Goal: Use online tool/utility: Use online tool/utility

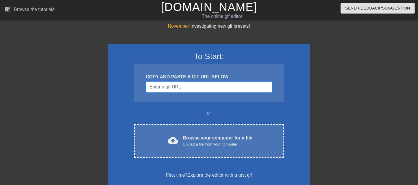
click at [194, 87] on input "Username" at bounding box center [209, 87] width 126 height 11
paste input "[URL][DOMAIN_NAME]"
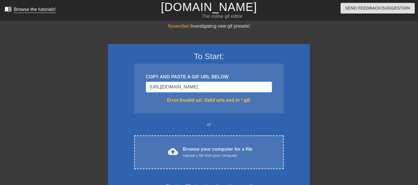
type input "[URL][DOMAIN_NAME]"
click at [215, 92] on input "[URL][DOMAIN_NAME]" at bounding box center [209, 87] width 126 height 11
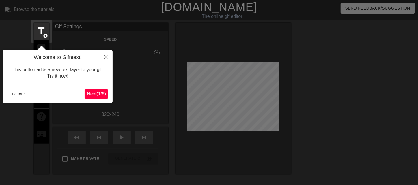
scroll to position [14, 0]
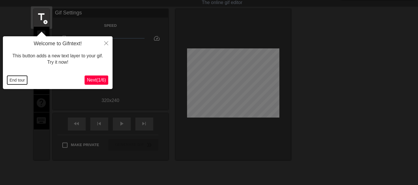
click at [22, 82] on button "End tour" at bounding box center [17, 80] width 20 height 9
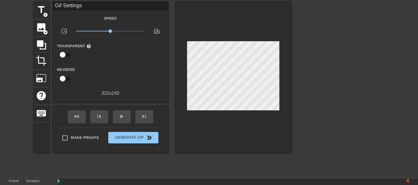
scroll to position [93, 0]
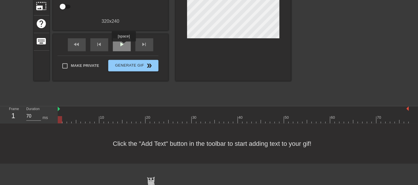
click at [123, 46] on span "play_arrow" at bounding box center [121, 44] width 7 height 7
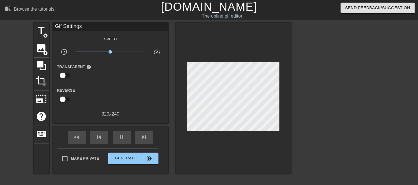
scroll to position [0, 0]
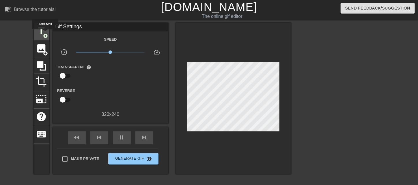
click at [43, 33] on span "add_circle" at bounding box center [45, 35] width 5 height 5
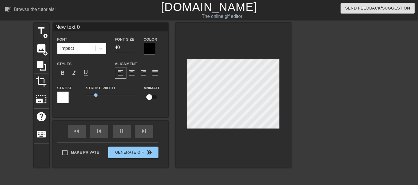
scroll to position [1, 1]
type input "70"
type input "t"
type textarea "t"
type input "ta"
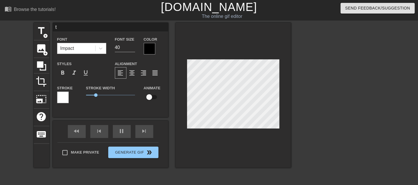
type textarea "ta"
type input "tas"
type textarea "tas"
type input "70"
type input "task"
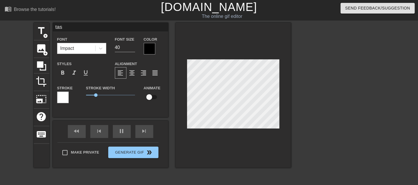
type textarea "task"
type input "70"
type input "taskT"
type textarea "taskT"
type input "70"
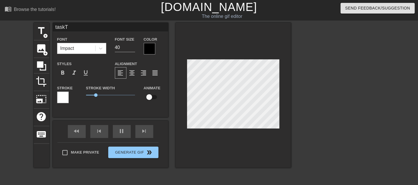
type input "taskTA"
type textarea "taskTA"
type input "taskTAS"
type textarea "taskTAS"
type input "70"
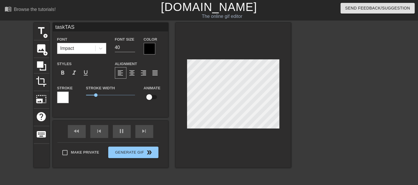
type input "taskTASK"
type textarea "taskTASK"
type input "taskTASKS"
type textarea "taskTASKS"
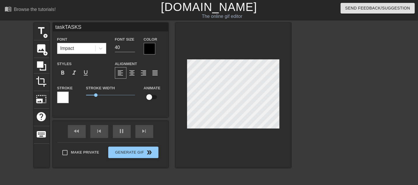
type input "70"
type input "T"
type textarea "T"
type input "60"
type input "TA"
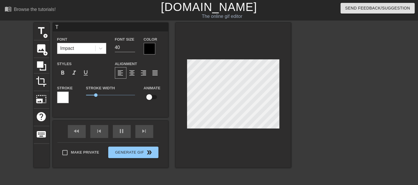
type textarea "TA"
type input "60"
type input "TAK"
type textarea "TAK"
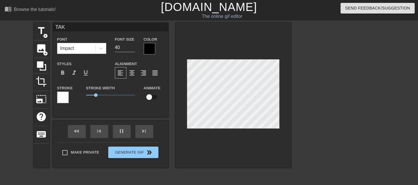
type input "70"
type input "TAKS"
type textarea "TAKS"
type input "70"
type input "TAK"
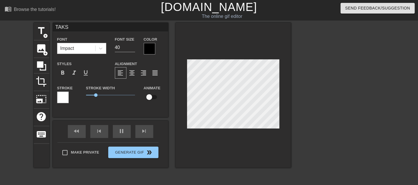
type textarea "TAK"
type input "70"
type input "TA"
type textarea "TA"
type input "60"
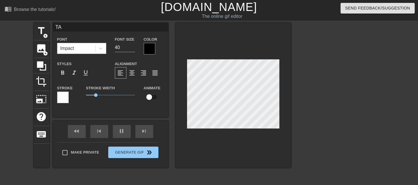
type input "T"
type textarea "T"
type input "70"
type input "60"
type input "T"
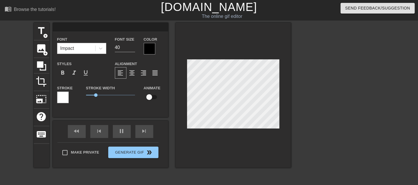
type textarea "T"
type input "70"
type input "TA"
type textarea "TA"
type input "60"
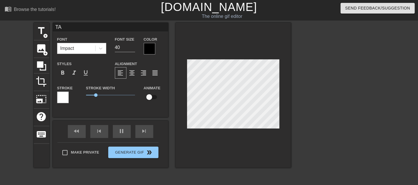
type input "TAS"
type textarea "TAS"
type input "70"
type input "TASK"
type textarea "TASK"
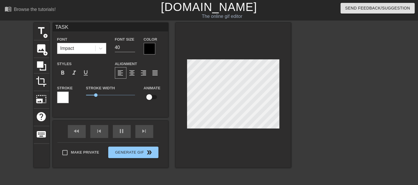
type input "60"
type input "TASKS"
type textarea "TASKS"
click at [313, 86] on div at bounding box center [341, 109] width 86 height 173
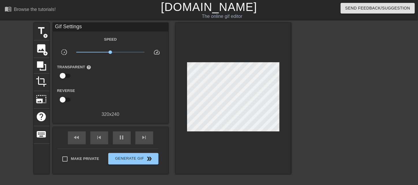
scroll to position [93, 0]
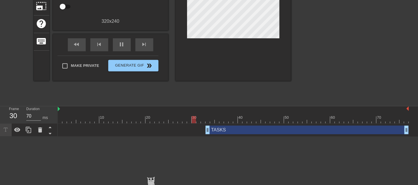
click at [226, 130] on div "TASKS drag_handle drag_handle" at bounding box center [306, 130] width 203 height 9
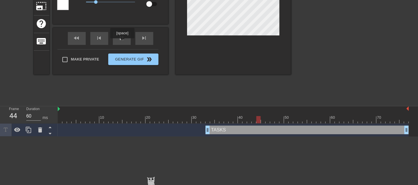
type input "70"
click at [122, 39] on div "pause" at bounding box center [122, 38] width 18 height 13
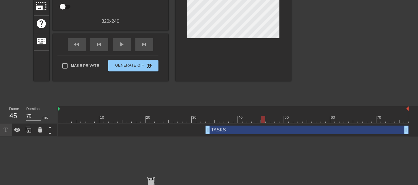
click at [219, 131] on div "TASKS drag_handle drag_handle" at bounding box center [306, 130] width 203 height 9
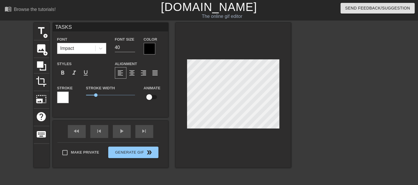
scroll to position [1, 1]
click at [149, 48] on div at bounding box center [150, 49] width 12 height 12
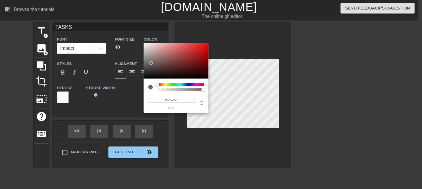
type input "#FFFFFF"
drag, startPoint x: 151, startPoint y: 63, endPoint x: 138, endPoint y: 38, distance: 28.8
click at [138, 38] on div "#FFFFFF hex" at bounding box center [211, 94] width 422 height 189
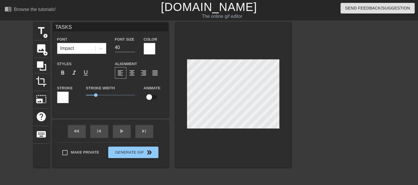
scroll to position [1, 1]
click at [59, 97] on div at bounding box center [63, 98] width 12 height 12
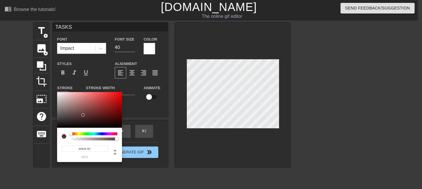
type input "#000000"
drag, startPoint x: 83, startPoint y: 115, endPoint x: 50, endPoint y: 137, distance: 39.1
click at [50, 137] on div "#000000 hex" at bounding box center [211, 94] width 422 height 189
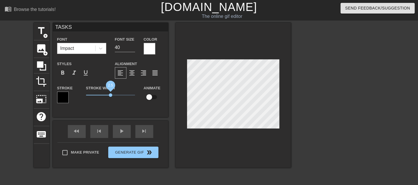
drag, startPoint x: 94, startPoint y: 96, endPoint x: 110, endPoint y: 95, distance: 16.5
click at [110, 95] on span "2.5" at bounding box center [110, 94] width 3 height 3
click at [246, 132] on div at bounding box center [232, 95] width 115 height 145
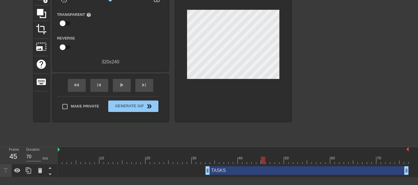
scroll to position [58, 0]
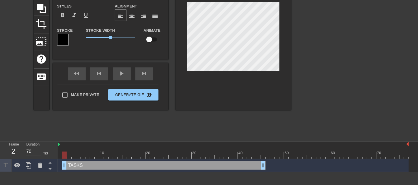
drag, startPoint x: 226, startPoint y: 165, endPoint x: 70, endPoint y: 161, distance: 155.8
click at [70, 161] on div "TASKS drag_handle drag_handle" at bounding box center [233, 165] width 351 height 13
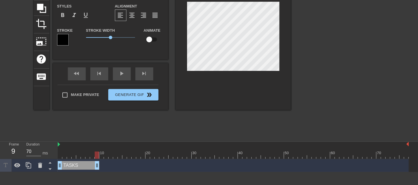
drag, startPoint x: 260, startPoint y: 165, endPoint x: 100, endPoint y: 167, distance: 160.6
click at [100, 167] on div "TASKS drag_handle drag_handle" at bounding box center [233, 165] width 351 height 9
drag, startPoint x: 67, startPoint y: 154, endPoint x: 97, endPoint y: 153, distance: 30.0
click at [97, 153] on div at bounding box center [233, 155] width 351 height 7
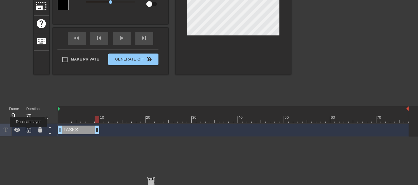
click at [28, 131] on icon at bounding box center [28, 130] width 5 height 6
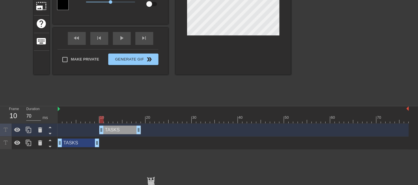
drag, startPoint x: 81, startPoint y: 130, endPoint x: 123, endPoint y: 129, distance: 41.8
click at [123, 129] on div "TASKS drag_handle drag_handle" at bounding box center [120, 130] width 42 height 9
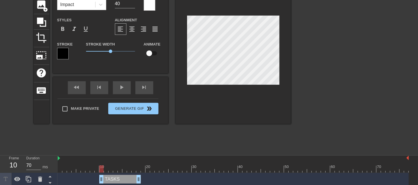
scroll to position [36, 0]
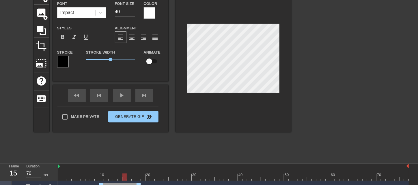
drag, startPoint x: 103, startPoint y: 177, endPoint x: 125, endPoint y: 172, distance: 22.4
click at [125, 172] on div "10 20 30 40 50 60 70" at bounding box center [233, 172] width 351 height 17
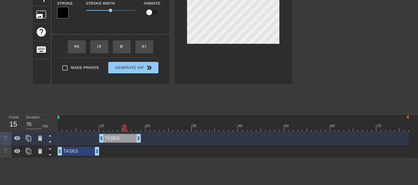
scroll to position [93, 0]
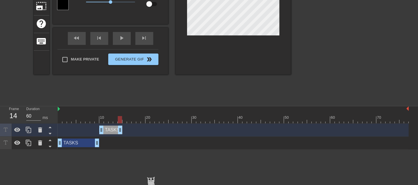
drag, startPoint x: 138, startPoint y: 129, endPoint x: 118, endPoint y: 130, distance: 19.9
click at [29, 131] on icon at bounding box center [28, 130] width 5 height 6
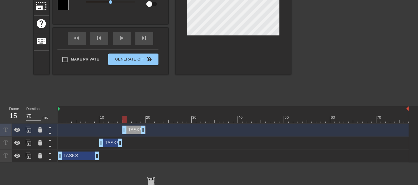
drag, startPoint x: 112, startPoint y: 129, endPoint x: 135, endPoint y: 127, distance: 22.3
click at [135, 127] on div "TASKS drag_handle drag_handle" at bounding box center [133, 130] width 23 height 9
drag, startPoint x: 122, startPoint y: 118, endPoint x: 103, endPoint y: 121, distance: 18.9
click at [104, 121] on div at bounding box center [106, 119] width 4 height 7
click at [106, 119] on div at bounding box center [233, 119] width 351 height 7
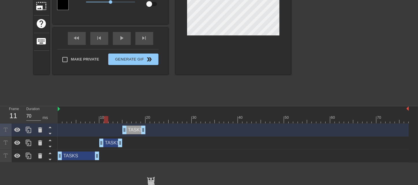
click at [110, 119] on div at bounding box center [233, 119] width 351 height 7
click at [116, 119] on div at bounding box center [233, 119] width 351 height 7
click at [120, 119] on div at bounding box center [233, 119] width 351 height 7
drag, startPoint x: 121, startPoint y: 143, endPoint x: 115, endPoint y: 142, distance: 6.1
drag, startPoint x: 122, startPoint y: 131, endPoint x: 119, endPoint y: 131, distance: 3.5
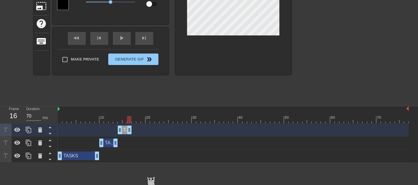
drag, startPoint x: 142, startPoint y: 129, endPoint x: 130, endPoint y: 127, distance: 12.8
click at [109, 120] on div at bounding box center [233, 119] width 351 height 7
click at [91, 120] on div at bounding box center [233, 119] width 351 height 7
drag, startPoint x: 97, startPoint y: 152, endPoint x: 114, endPoint y: 155, distance: 17.5
drag, startPoint x: 107, startPoint y: 142, endPoint x: 125, endPoint y: 141, distance: 17.9
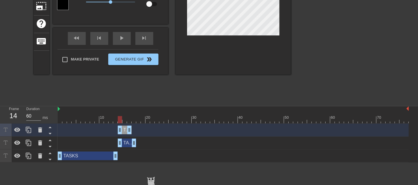
click at [125, 141] on div "TASKS drag_handle drag_handle" at bounding box center [127, 143] width 18 height 9
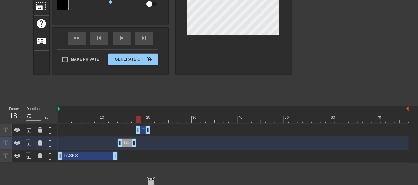
drag, startPoint x: 125, startPoint y: 130, endPoint x: 141, endPoint y: 128, distance: 16.5
click at [141, 128] on div "TASKS drag_handle drag_handle" at bounding box center [143, 130] width 14 height 9
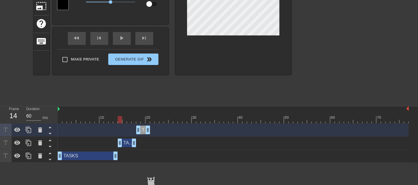
drag, startPoint x: 119, startPoint y: 120, endPoint x: 121, endPoint y: 121, distance: 3.1
click at [121, 121] on div at bounding box center [233, 119] width 351 height 7
drag, startPoint x: 134, startPoint y: 145, endPoint x: 125, endPoint y: 145, distance: 8.4
click at [121, 122] on div at bounding box center [233, 119] width 351 height 7
click at [125, 119] on div at bounding box center [233, 119] width 351 height 7
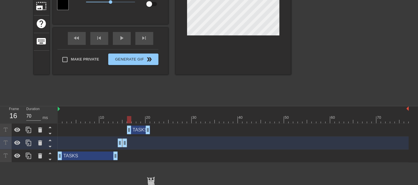
drag, startPoint x: 138, startPoint y: 133, endPoint x: 129, endPoint y: 131, distance: 9.3
drag, startPoint x: 147, startPoint y: 134, endPoint x: 134, endPoint y: 132, distance: 13.1
drag, startPoint x: 131, startPoint y: 120, endPoint x: 127, endPoint y: 120, distance: 4.9
click at [127, 120] on div at bounding box center [233, 119] width 351 height 7
click at [117, 121] on div at bounding box center [233, 119] width 351 height 7
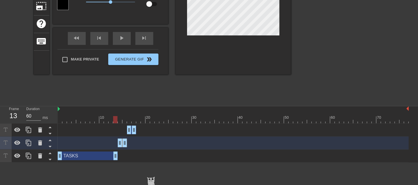
click at [121, 121] on div at bounding box center [233, 119] width 351 height 7
click at [114, 121] on div at bounding box center [233, 119] width 351 height 7
click at [42, 146] on icon at bounding box center [40, 143] width 7 height 7
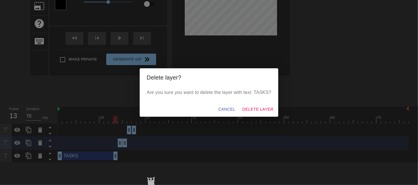
scroll to position [89, 0]
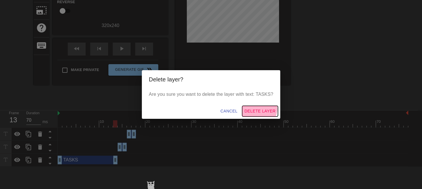
click at [259, 110] on span "Delete Layer" at bounding box center [260, 111] width 31 height 7
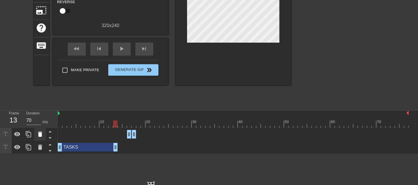
click at [42, 133] on icon at bounding box center [40, 134] width 7 height 7
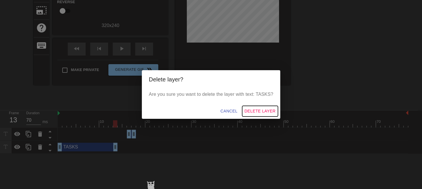
click at [253, 110] on span "Delete Layer" at bounding box center [260, 111] width 31 height 7
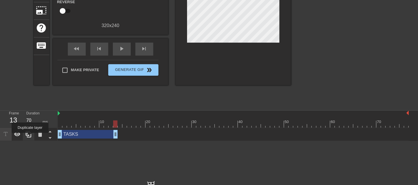
click at [30, 137] on icon at bounding box center [28, 134] width 5 height 6
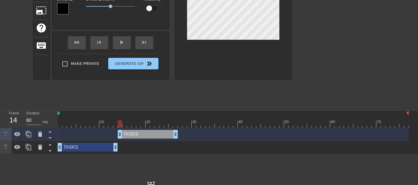
drag, startPoint x: 103, startPoint y: 135, endPoint x: 155, endPoint y: 134, distance: 51.6
click at [155, 134] on div "TASKS drag_handle drag_handle" at bounding box center [148, 134] width 60 height 9
click at [113, 125] on div at bounding box center [233, 124] width 351 height 7
click at [118, 124] on div at bounding box center [233, 124] width 351 height 7
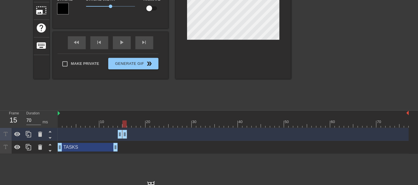
drag, startPoint x: 175, startPoint y: 135, endPoint x: 125, endPoint y: 138, distance: 50.0
click at [33, 137] on div at bounding box center [29, 134] width 12 height 13
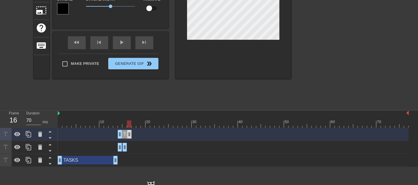
drag, startPoint x: 125, startPoint y: 134, endPoint x: 130, endPoint y: 134, distance: 4.3
drag, startPoint x: 122, startPoint y: 136, endPoint x: 128, endPoint y: 136, distance: 6.1
drag, startPoint x: 127, startPoint y: 135, endPoint x: 131, endPoint y: 135, distance: 3.7
click at [129, 135] on div "TASKS drag_handle drag_handle" at bounding box center [134, 134] width 14 height 9
drag, startPoint x: 137, startPoint y: 134, endPoint x: 134, endPoint y: 134, distance: 3.5
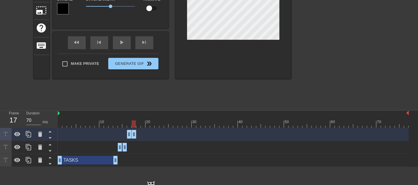
click at [124, 126] on div at bounding box center [233, 124] width 351 height 7
click at [130, 124] on div at bounding box center [233, 124] width 351 height 7
click at [31, 137] on icon at bounding box center [28, 134] width 7 height 7
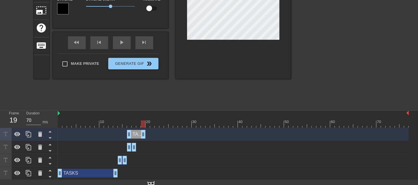
drag, startPoint x: 135, startPoint y: 135, endPoint x: 143, endPoint y: 135, distance: 8.4
drag, startPoint x: 129, startPoint y: 136, endPoint x: 137, endPoint y: 137, distance: 8.3
click at [131, 125] on div at bounding box center [233, 124] width 351 height 7
click at [134, 125] on div at bounding box center [233, 124] width 351 height 7
click at [138, 124] on div at bounding box center [233, 124] width 351 height 7
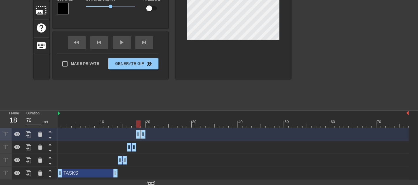
click at [141, 124] on div at bounding box center [233, 124] width 351 height 7
click at [136, 125] on div at bounding box center [233, 124] width 351 height 7
drag, startPoint x: 136, startPoint y: 146, endPoint x: 139, endPoint y: 146, distance: 3.3
click at [129, 125] on div at bounding box center [233, 124] width 351 height 7
click at [134, 125] on div at bounding box center [233, 124] width 351 height 7
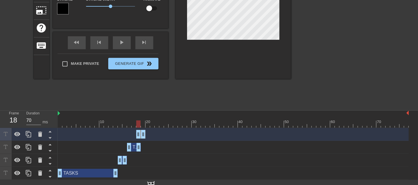
click at [139, 125] on div at bounding box center [233, 124] width 351 height 7
drag, startPoint x: 144, startPoint y: 133, endPoint x: 148, endPoint y: 132, distance: 3.9
drag, startPoint x: 140, startPoint y: 134, endPoint x: 143, endPoint y: 134, distance: 3.5
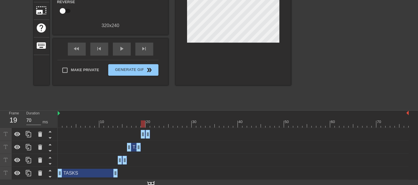
click at [302, 59] on div at bounding box center [341, 20] width 86 height 173
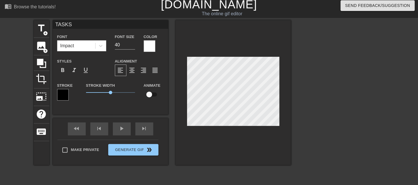
scroll to position [0, 0]
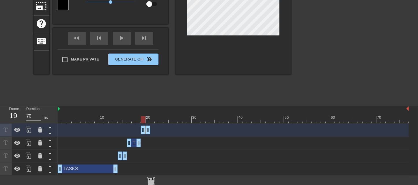
click at [292, 73] on div "title add_circle image add_circle crop photo_size_select_large help keyboard TA…" at bounding box center [209, 16] width 418 height 173
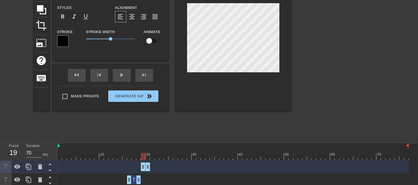
scroll to position [93, 0]
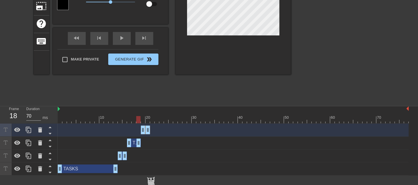
click at [139, 122] on div at bounding box center [233, 119] width 351 height 7
click at [43, 131] on icon at bounding box center [40, 130] width 7 height 7
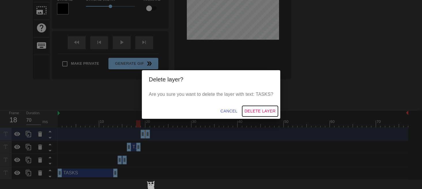
click at [259, 108] on span "Delete Layer" at bounding box center [260, 111] width 31 height 7
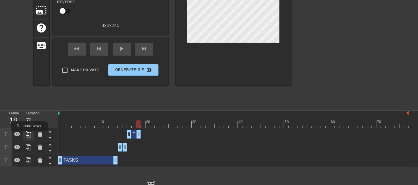
click at [29, 135] on icon at bounding box center [28, 134] width 7 height 7
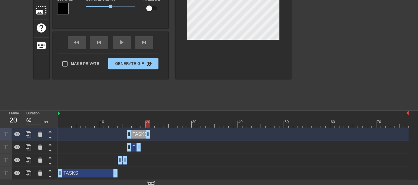
drag, startPoint x: 140, startPoint y: 134, endPoint x: 151, endPoint y: 133, distance: 10.4
click at [151, 133] on div "TASKS drag_handle drag_handle" at bounding box center [233, 134] width 351 height 9
drag, startPoint x: 129, startPoint y: 136, endPoint x: 142, endPoint y: 138, distance: 13.4
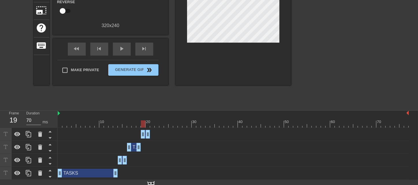
click at [324, 65] on div at bounding box center [341, 20] width 86 height 173
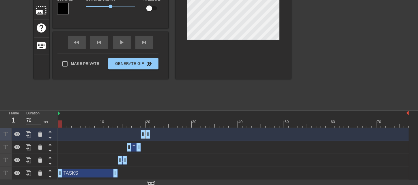
drag, startPoint x: 80, startPoint y: 124, endPoint x: 58, endPoint y: 124, distance: 22.5
click at [58, 124] on div at bounding box center [233, 124] width 351 height 7
drag, startPoint x: 62, startPoint y: 124, endPoint x: 153, endPoint y: 115, distance: 91.9
click at [153, 115] on div "10 20 30 40 50 60 70" at bounding box center [233, 119] width 351 height 17
click at [32, 137] on div at bounding box center [29, 134] width 12 height 13
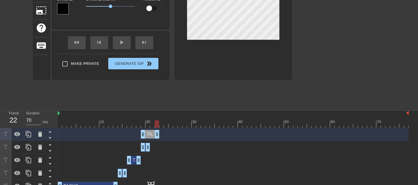
drag, startPoint x: 148, startPoint y: 135, endPoint x: 157, endPoint y: 133, distance: 8.7
drag, startPoint x: 144, startPoint y: 133, endPoint x: 152, endPoint y: 134, distance: 8.4
click at [26, 138] on div at bounding box center [29, 134] width 12 height 13
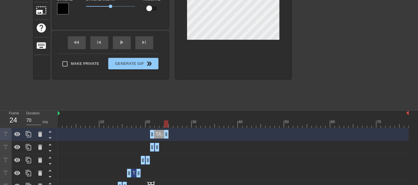
drag, startPoint x: 157, startPoint y: 133, endPoint x: 166, endPoint y: 133, distance: 8.7
drag, startPoint x: 153, startPoint y: 136, endPoint x: 161, endPoint y: 137, distance: 8.7
click at [32, 137] on div at bounding box center [29, 134] width 12 height 13
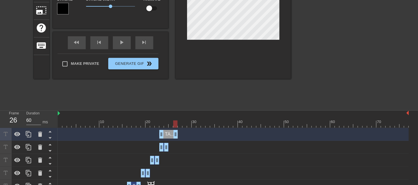
drag, startPoint x: 166, startPoint y: 134, endPoint x: 174, endPoint y: 133, distance: 8.4
drag, startPoint x: 160, startPoint y: 136, endPoint x: 167, endPoint y: 136, distance: 7.2
click at [167, 136] on div "TASKS drag_handle drag_handle" at bounding box center [233, 134] width 351 height 9
drag, startPoint x: 164, startPoint y: 123, endPoint x: 183, endPoint y: 117, distance: 19.7
click at [183, 117] on div "10 20 30 40 50 60 70" at bounding box center [233, 119] width 351 height 17
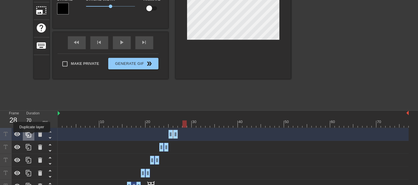
click at [32, 136] on icon at bounding box center [28, 134] width 7 height 7
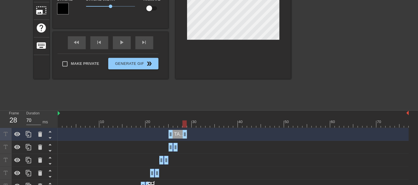
drag, startPoint x: 177, startPoint y: 134, endPoint x: 186, endPoint y: 133, distance: 9.2
drag, startPoint x: 172, startPoint y: 134, endPoint x: 179, endPoint y: 134, distance: 7.5
click at [27, 133] on icon at bounding box center [28, 134] width 5 height 6
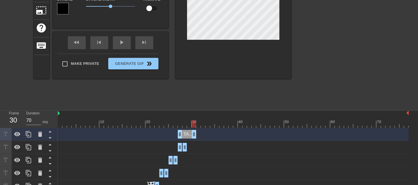
drag, startPoint x: 185, startPoint y: 135, endPoint x: 193, endPoint y: 134, distance: 7.8
drag, startPoint x: 180, startPoint y: 134, endPoint x: 188, endPoint y: 133, distance: 7.5
drag, startPoint x: 195, startPoint y: 123, endPoint x: 183, endPoint y: 134, distance: 17.4
click at [192, 129] on div "10 20 30 40 50 60 70 TASKS drag_handle drag_handle TASKS drag_handle drag_handl…" at bounding box center [238, 178] width 360 height 134
click at [32, 134] on icon at bounding box center [28, 134] width 7 height 7
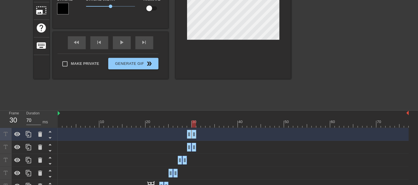
click at [198, 134] on div "TASKS drag_handle drag_handle" at bounding box center [233, 134] width 351 height 9
drag, startPoint x: 194, startPoint y: 135, endPoint x: 202, endPoint y: 135, distance: 7.8
drag, startPoint x: 190, startPoint y: 136, endPoint x: 198, endPoint y: 136, distance: 8.1
click at [30, 136] on icon at bounding box center [28, 134] width 7 height 7
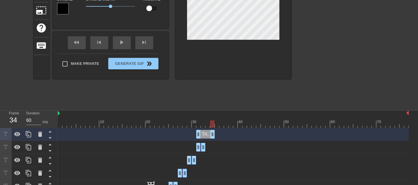
drag, startPoint x: 204, startPoint y: 136, endPoint x: 215, endPoint y: 136, distance: 11.5
drag, startPoint x: 198, startPoint y: 135, endPoint x: 207, endPoint y: 135, distance: 8.7
drag, startPoint x: 215, startPoint y: 136, endPoint x: 212, endPoint y: 137, distance: 3.2
click at [30, 137] on icon at bounding box center [28, 134] width 5 height 6
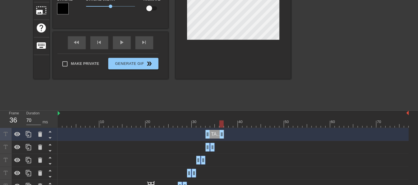
drag, startPoint x: 212, startPoint y: 136, endPoint x: 220, endPoint y: 136, distance: 7.8
drag, startPoint x: 209, startPoint y: 135, endPoint x: 217, endPoint y: 134, distance: 8.7
click at [29, 138] on div at bounding box center [29, 134] width 12 height 13
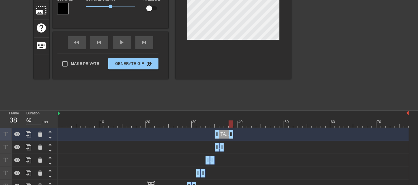
drag, startPoint x: 223, startPoint y: 136, endPoint x: 230, endPoint y: 135, distance: 7.2
drag, startPoint x: 218, startPoint y: 135, endPoint x: 226, endPoint y: 135, distance: 8.4
drag, startPoint x: 212, startPoint y: 124, endPoint x: 64, endPoint y: 125, distance: 147.6
click at [64, 125] on div at bounding box center [233, 124] width 351 height 7
click at [123, 40] on div "fast_rewind skip_previous play_arrow skip_next" at bounding box center [110, 43] width 94 height 22
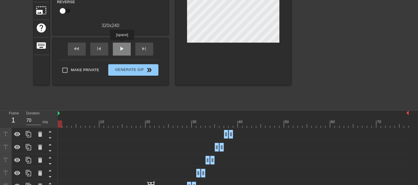
click at [122, 50] on span "play_arrow" at bounding box center [121, 48] width 7 height 7
click at [121, 50] on span "pause" at bounding box center [121, 48] width 7 height 7
click at [29, 132] on icon at bounding box center [28, 134] width 5 height 6
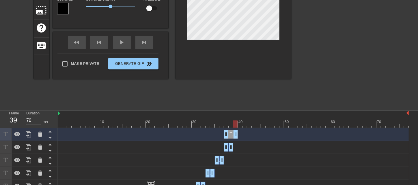
drag, startPoint x: 232, startPoint y: 133, endPoint x: 239, endPoint y: 133, distance: 7.5
drag, startPoint x: 227, startPoint y: 134, endPoint x: 234, endPoint y: 133, distance: 7.0
drag, startPoint x: 230, startPoint y: 122, endPoint x: 236, endPoint y: 125, distance: 7.1
click at [236, 125] on div at bounding box center [235, 124] width 4 height 7
drag, startPoint x: 232, startPoint y: 137, endPoint x: 235, endPoint y: 136, distance: 3.6
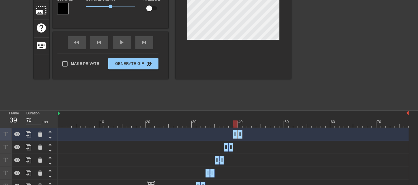
click at [234, 127] on div at bounding box center [235, 124] width 4 height 7
click at [33, 135] on div at bounding box center [29, 134] width 12 height 13
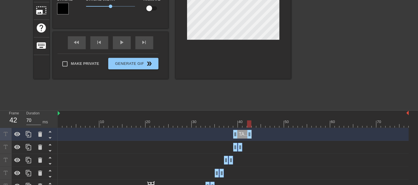
drag, startPoint x: 241, startPoint y: 132, endPoint x: 248, endPoint y: 134, distance: 7.5
drag, startPoint x: 235, startPoint y: 133, endPoint x: 253, endPoint y: 136, distance: 17.5
click at [253, 136] on div "TASKS drag_handle drag_handle" at bounding box center [233, 134] width 351 height 9
click at [250, 124] on div at bounding box center [249, 124] width 4 height 7
drag, startPoint x: 248, startPoint y: 133, endPoint x: 242, endPoint y: 134, distance: 6.1
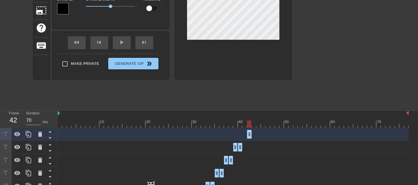
click at [242, 134] on div "TASKS drag_handle drag_handle" at bounding box center [233, 134] width 351 height 9
drag, startPoint x: 248, startPoint y: 134, endPoint x: 244, endPoint y: 134, distance: 4.6
click at [241, 134] on div "TASKS drag_handle drag_handle" at bounding box center [233, 134] width 351 height 9
drag, startPoint x: 248, startPoint y: 135, endPoint x: 265, endPoint y: 134, distance: 16.7
drag, startPoint x: 250, startPoint y: 135, endPoint x: 244, endPoint y: 135, distance: 6.3
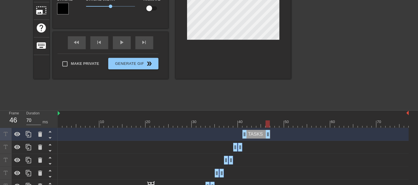
drag, startPoint x: 243, startPoint y: 124, endPoint x: 268, endPoint y: 125, distance: 24.8
click at [268, 125] on div at bounding box center [267, 124] width 4 height 7
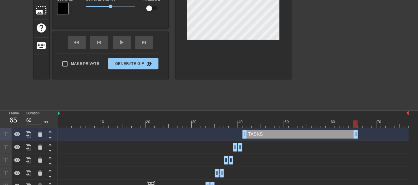
drag, startPoint x: 268, startPoint y: 133, endPoint x: 356, endPoint y: 131, distance: 88.0
click at [29, 138] on div at bounding box center [29, 134] width 12 height 13
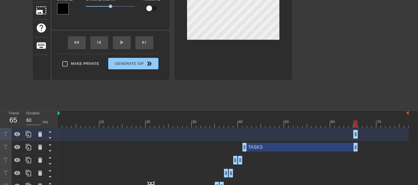
drag, startPoint x: 244, startPoint y: 138, endPoint x: 377, endPoint y: 136, distance: 132.6
click at [377, 136] on div "TASKS drag_handle drag_handle" at bounding box center [233, 134] width 351 height 9
drag, startPoint x: 356, startPoint y: 134, endPoint x: 381, endPoint y: 133, distance: 25.1
click at [381, 133] on div "TASKS drag_handle drag_handle" at bounding box center [233, 134] width 351 height 9
drag, startPoint x: 357, startPoint y: 135, endPoint x: 358, endPoint y: 138, distance: 3.0
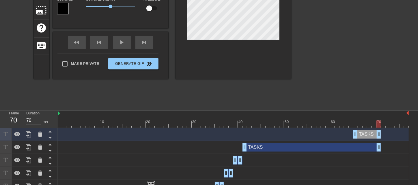
drag, startPoint x: 356, startPoint y: 146, endPoint x: 378, endPoint y: 147, distance: 21.9
drag, startPoint x: 379, startPoint y: 136, endPoint x: 411, endPoint y: 135, distance: 32.0
drag, startPoint x: 355, startPoint y: 137, endPoint x: 384, endPoint y: 138, distance: 28.6
drag, startPoint x: 404, startPoint y: 135, endPoint x: 386, endPoint y: 137, distance: 17.7
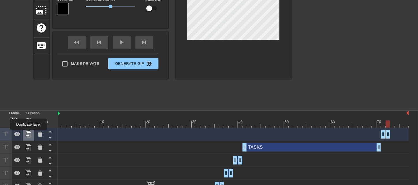
click at [29, 134] on icon at bounding box center [28, 134] width 7 height 7
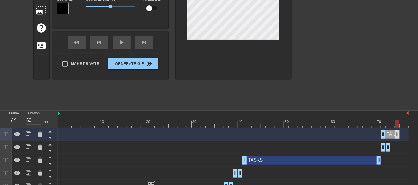
drag, startPoint x: 389, startPoint y: 136, endPoint x: 397, endPoint y: 135, distance: 8.8
drag, startPoint x: 382, startPoint y: 135, endPoint x: 390, endPoint y: 136, distance: 8.2
click at [30, 135] on icon at bounding box center [28, 134] width 7 height 7
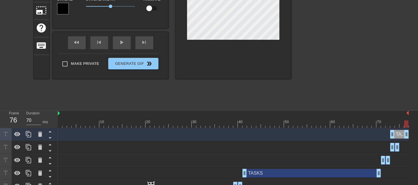
drag, startPoint x: 399, startPoint y: 135, endPoint x: 408, endPoint y: 133, distance: 9.4
drag, startPoint x: 394, startPoint y: 135, endPoint x: 401, endPoint y: 135, distance: 7.2
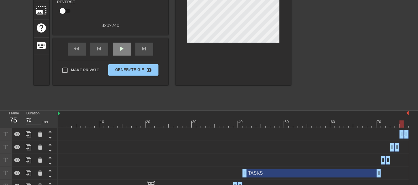
click at [124, 41] on div "fast_rewind skip_previous play_arrow skip_next" at bounding box center [110, 49] width 94 height 22
click at [123, 46] on span "play_arrow" at bounding box center [121, 48] width 7 height 7
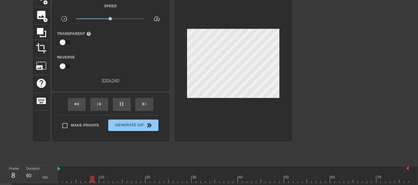
scroll to position [0, 0]
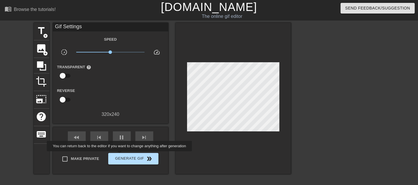
type input "70"
click at [121, 159] on span "Generate Gif double_arrow" at bounding box center [132, 158] width 45 height 7
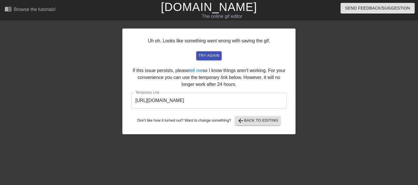
click at [236, 101] on input "[URL][DOMAIN_NAME]" at bounding box center [208, 101] width 155 height 16
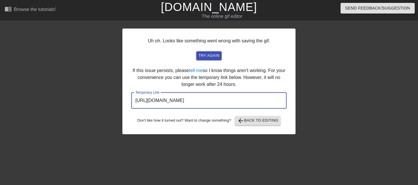
click at [93, 68] on div at bounding box center [72, 109] width 86 height 173
